Goal: Check status: Check status

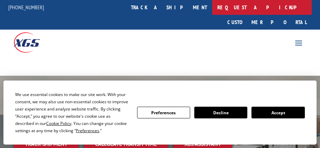
click at [230, 12] on link "Request a pickup" at bounding box center [262, 7] width 100 height 15
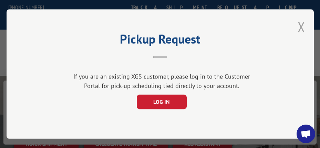
click at [306, 23] on button "Close modal" at bounding box center [302, 27] width 8 height 18
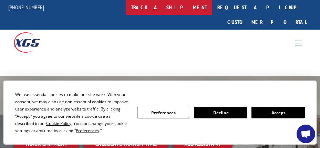
click at [188, 8] on link "track a shipment" at bounding box center [169, 7] width 87 height 15
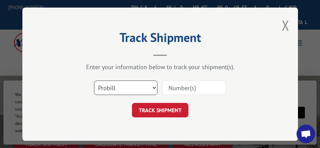
click at [119, 81] on select "Select category... Probill BOL PO" at bounding box center [125, 88] width 63 height 14
select select "bol"
click at [94, 81] on select "Select category... Probill BOL PO" at bounding box center [125, 88] width 63 height 14
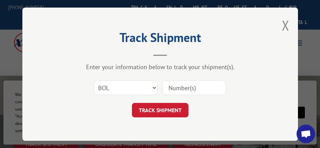
click at [185, 83] on input at bounding box center [194, 88] width 63 height 14
type input "363786"
click button "TRACK SHIPMENT" at bounding box center [160, 110] width 57 height 14
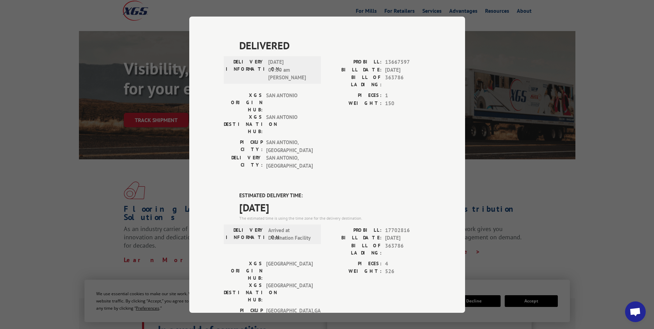
scroll to position [203, 0]
